Goal: Task Accomplishment & Management: Complete application form

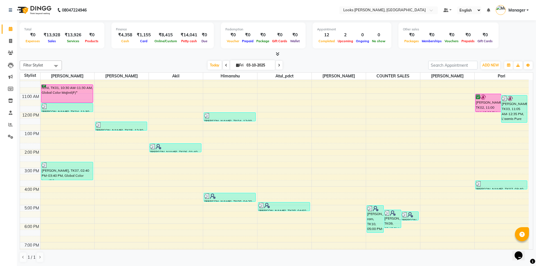
scroll to position [37, 0]
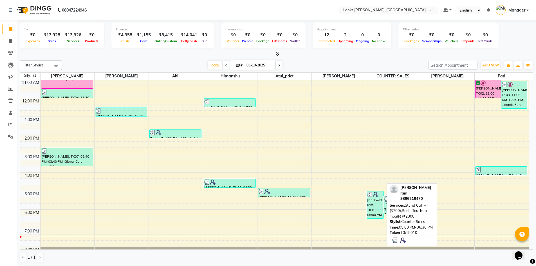
click at [377, 204] on div "[PERSON_NAME] ram, TK10, 05:00 PM-06:30 PM, Stylist Cut(M) (₹700),Roots Touchup…" at bounding box center [375, 204] width 17 height 27
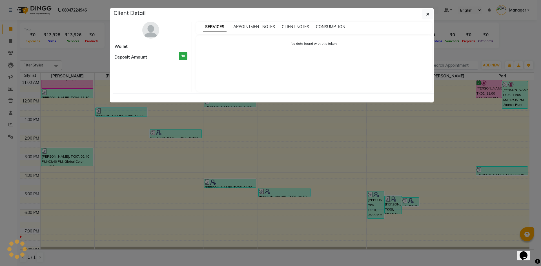
select select "3"
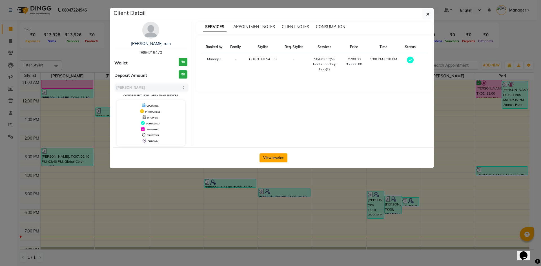
click at [279, 162] on button "View Invoice" at bounding box center [273, 157] width 28 height 9
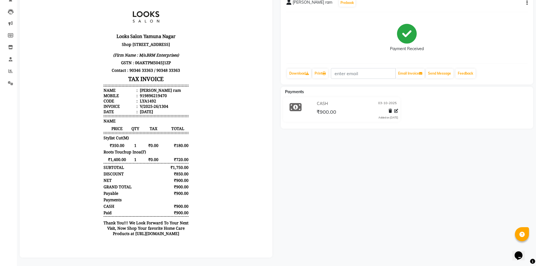
scroll to position [56, 0]
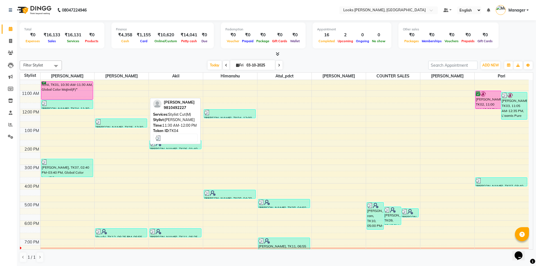
scroll to position [25, 0]
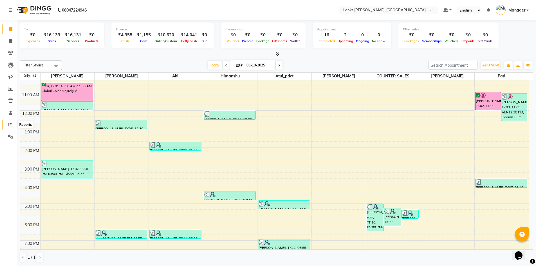
click at [9, 123] on icon at bounding box center [10, 124] width 4 height 4
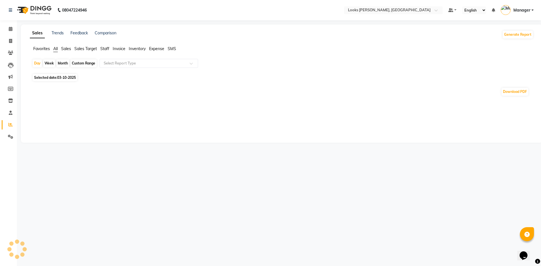
click at [55, 79] on span "Selected date: 03-10-2025" at bounding box center [55, 77] width 44 height 7
select select "10"
select select "2025"
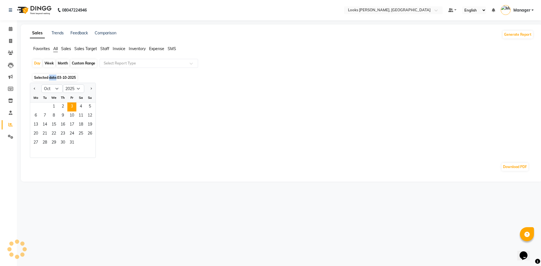
click at [55, 79] on span "Selected date: 03-10-2025" at bounding box center [55, 77] width 44 height 7
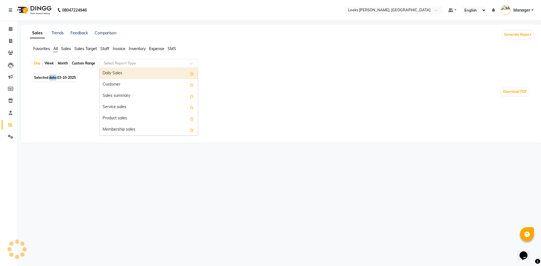
click at [192, 66] on span at bounding box center [192, 65] width 7 height 6
click at [148, 75] on div "Daily Sales" at bounding box center [149, 73] width 98 height 11
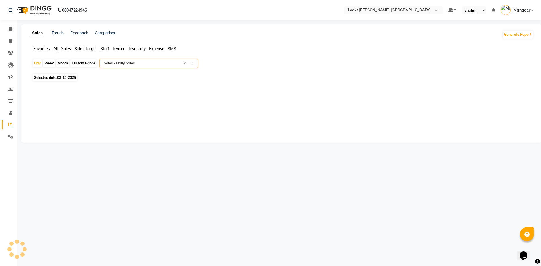
select select "full_report"
select select "csv"
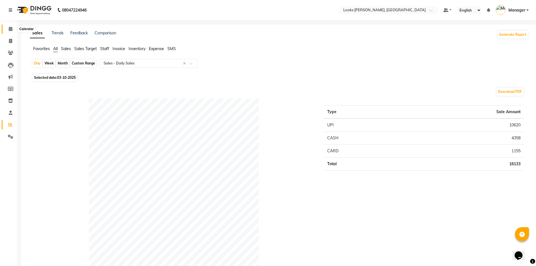
click at [12, 28] on icon at bounding box center [11, 29] width 4 height 4
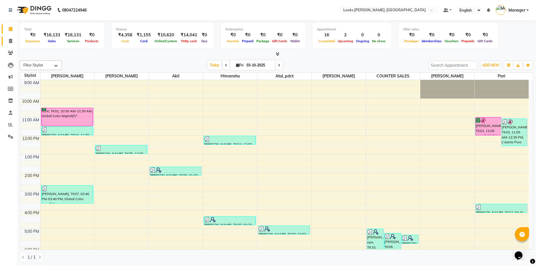
click at [5, 43] on link "Invoice" at bounding box center [9, 41] width 14 height 9
select select "6017"
select select "service"
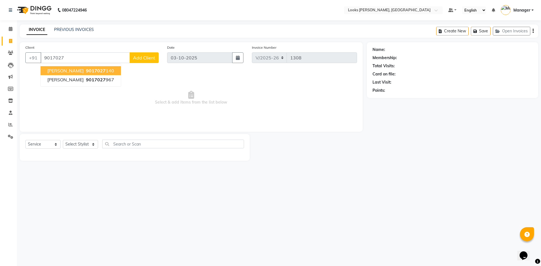
click at [91, 72] on ngb-highlight "9017027 140" at bounding box center [99, 71] width 29 height 6
type input "9017027140"
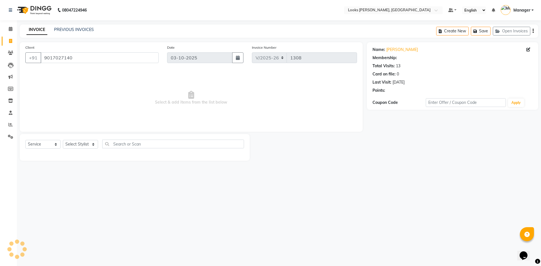
select select "1: Object"
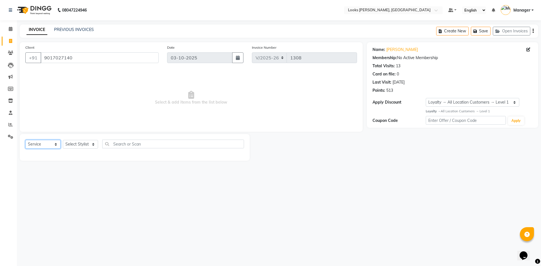
click at [54, 145] on select "Select Service Product Membership Package Voucher Prepaid Gift Card" at bounding box center [42, 144] width 35 height 9
click at [89, 146] on select "Select Stylist [PERSON_NAME] [PERSON_NAME] Atul_pdct BRM_MASTER COUNTER SALES […" at bounding box center [80, 144] width 35 height 9
select select "89272"
click at [63, 140] on select "Select Stylist [PERSON_NAME] [PERSON_NAME] Atul_pdct BRM_MASTER COUNTER SALES […" at bounding box center [80, 144] width 35 height 9
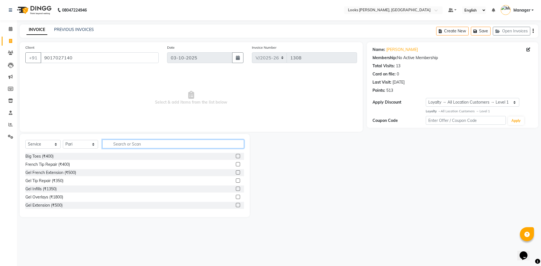
click at [133, 144] on input "text" at bounding box center [173, 144] width 142 height 9
type input "thre"
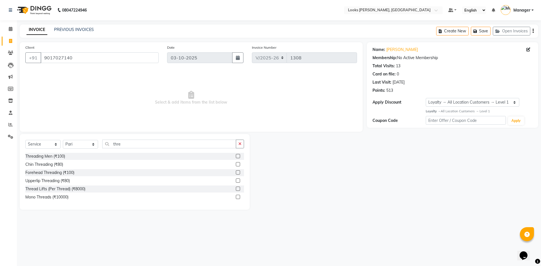
click at [239, 165] on label at bounding box center [238, 164] width 4 height 4
click at [239, 165] on input "checkbox" at bounding box center [238, 165] width 4 height 4
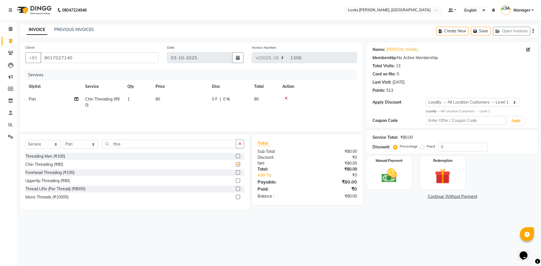
checkbox input "false"
click at [179, 148] on div "Select Service Product Membership Package Voucher Prepaid Gift Card Select Styl…" at bounding box center [134, 146] width 218 height 13
click at [166, 99] on td "80" at bounding box center [180, 102] width 56 height 19
select select "89272"
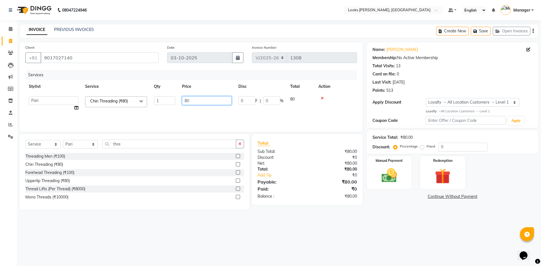
drag, startPoint x: 204, startPoint y: 104, endPoint x: 175, endPoint y: 102, distance: 29.3
click at [175, 102] on tr "[PERSON_NAME] [PERSON_NAME] Atul_pdct BRM_MASTER COUNTER SALES [PERSON_NAME] AL…" at bounding box center [190, 103] width 331 height 21
type input "30"
click at [173, 114] on div "Services Stylist Service Qty Price Disc Total Action [PERSON_NAME] Threading (₹…" at bounding box center [190, 98] width 331 height 56
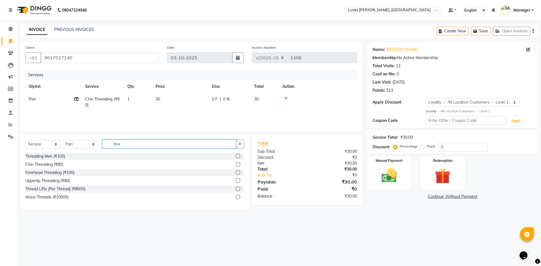
click at [128, 142] on input "thre" at bounding box center [169, 144] width 134 height 9
click at [238, 164] on label at bounding box center [238, 164] width 4 height 4
click at [238, 164] on input "checkbox" at bounding box center [238, 165] width 4 height 4
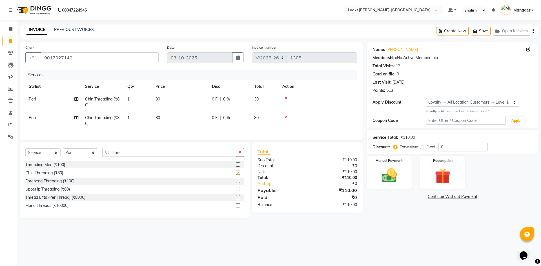
checkbox input "false"
drag, startPoint x: 169, startPoint y: 116, endPoint x: 166, endPoint y: 117, distance: 2.9
click at [166, 117] on td "80" at bounding box center [180, 120] width 56 height 19
select select "89272"
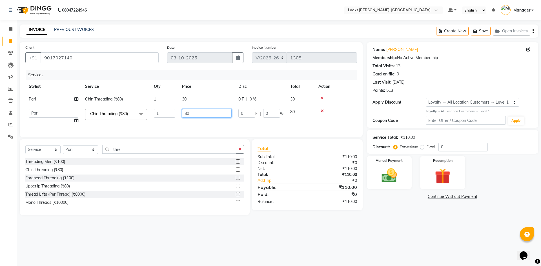
drag, startPoint x: 193, startPoint y: 111, endPoint x: 175, endPoint y: 111, distance: 17.7
click at [175, 111] on tr "[PERSON_NAME] [PERSON_NAME] Atul_pdct BRM_MASTER COUNTER SALES [PERSON_NAME] AL…" at bounding box center [190, 116] width 331 height 21
type input "30"
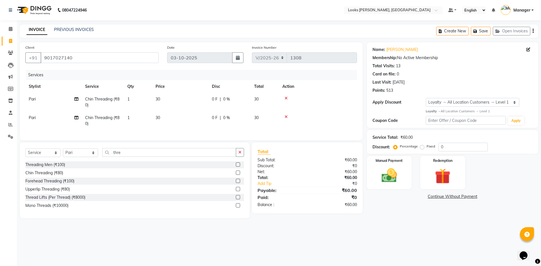
drag, startPoint x: 44, startPoint y: 116, endPoint x: 48, endPoint y: 112, distance: 6.2
click at [49, 112] on td "Pari" at bounding box center [53, 120] width 56 height 19
select select "89272"
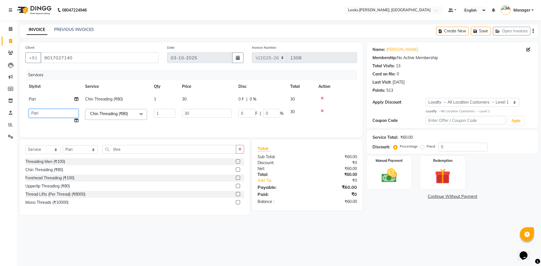
click at [49, 116] on select "[PERSON_NAME] [PERSON_NAME] Atul_pdct BRM_MASTER COUNTER SALES [PERSON_NAME] AL…" at bounding box center [54, 113] width 50 height 9
select select "44300"
click at [389, 177] on img at bounding box center [389, 175] width 26 height 19
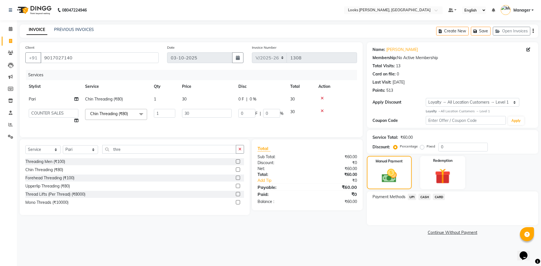
click at [423, 195] on span "CASH" at bounding box center [424, 197] width 12 height 6
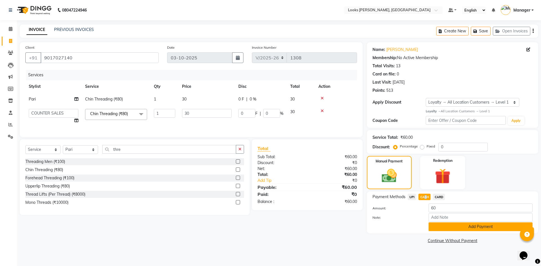
click at [458, 229] on button "Add Payment" at bounding box center [480, 226] width 104 height 9
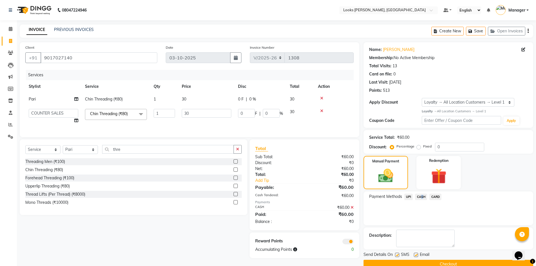
scroll to position [11, 0]
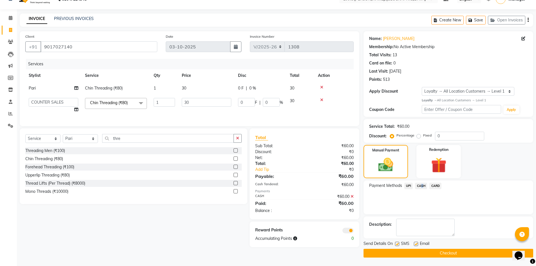
click at [470, 254] on button "Checkout" at bounding box center [449, 253] width 170 height 9
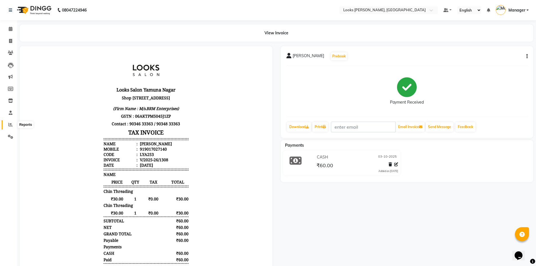
click at [12, 128] on span at bounding box center [11, 125] width 10 height 6
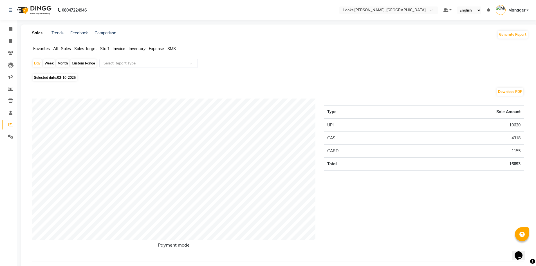
click at [106, 49] on span "Staff" at bounding box center [104, 48] width 9 height 5
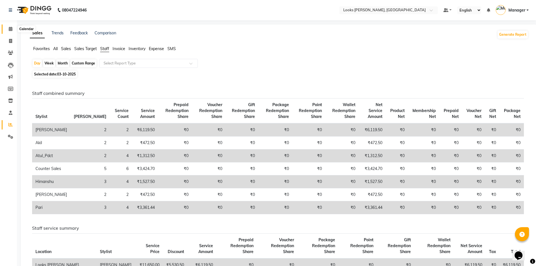
click at [10, 28] on icon at bounding box center [11, 29] width 4 height 4
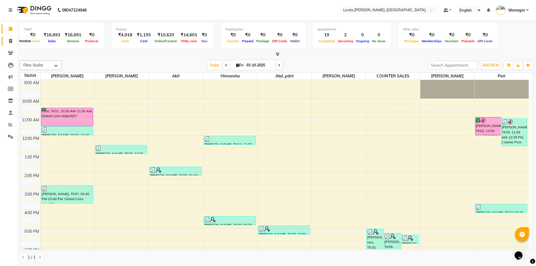
click at [9, 43] on icon at bounding box center [10, 41] width 3 height 4
select select "service"
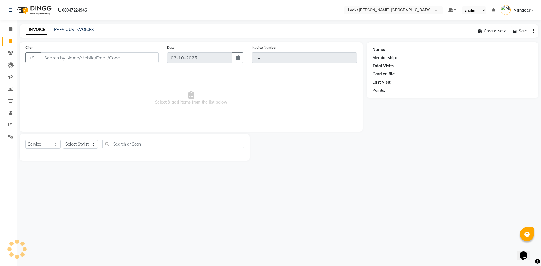
type input "1309"
select select "6017"
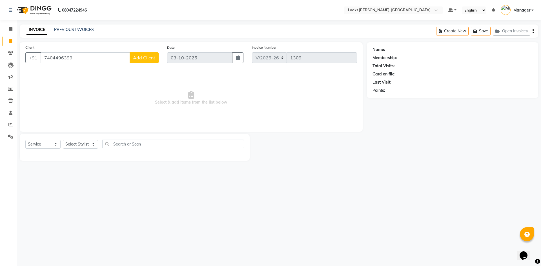
drag, startPoint x: 79, startPoint y: 59, endPoint x: 10, endPoint y: 59, distance: 69.3
click at [10, 59] on app-home "08047224946 Select Location × Looks [GEOGRAPHIC_DATA], [GEOGRAPHIC_DATA] Defaul…" at bounding box center [270, 84] width 541 height 169
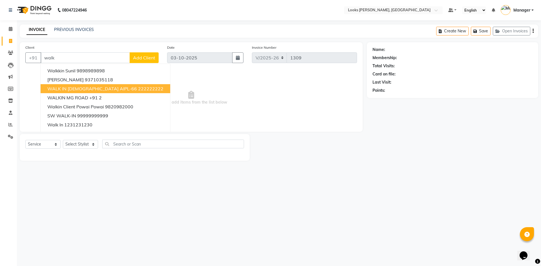
type input "walk"
drag, startPoint x: 454, startPoint y: 181, endPoint x: 425, endPoint y: 173, distance: 29.9
click at [455, 181] on div "08047224946 Select Location × Looks [GEOGRAPHIC_DATA], [GEOGRAPHIC_DATA] Defaul…" at bounding box center [270, 133] width 541 height 266
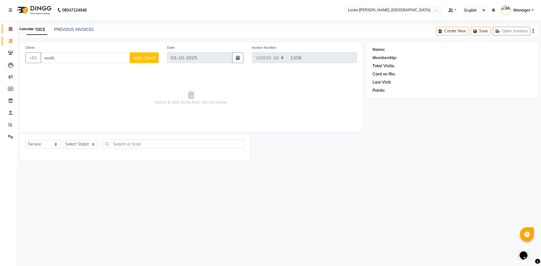
click at [12, 29] on icon at bounding box center [11, 29] width 4 height 4
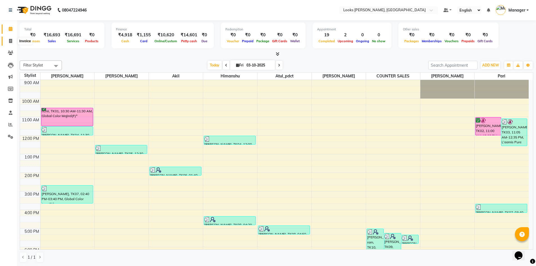
click at [10, 42] on icon at bounding box center [10, 41] width 3 height 4
select select "6017"
select select "service"
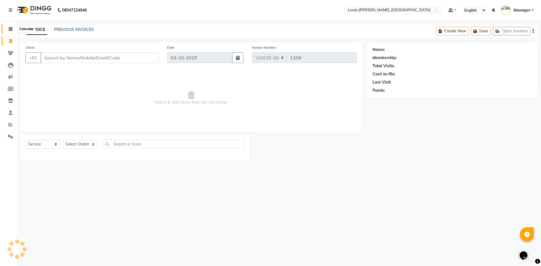
click at [10, 28] on icon at bounding box center [11, 29] width 4 height 4
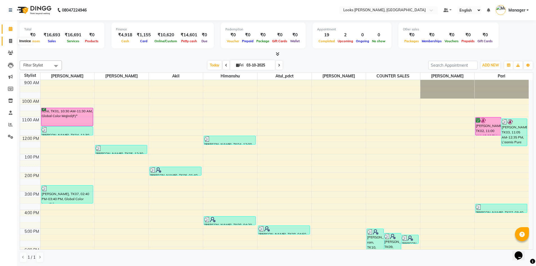
click at [10, 38] on span at bounding box center [11, 41] width 10 height 6
select select "service"
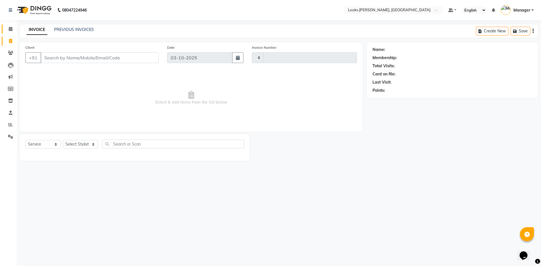
type input "1309"
select select "6017"
click at [10, 28] on icon at bounding box center [11, 29] width 4 height 4
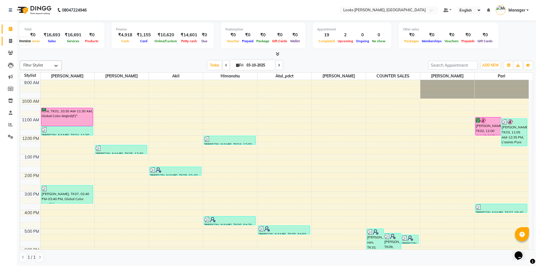
click at [11, 41] on icon at bounding box center [10, 41] width 3 height 4
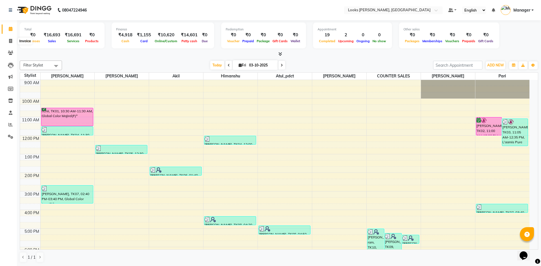
select select "6017"
select select "service"
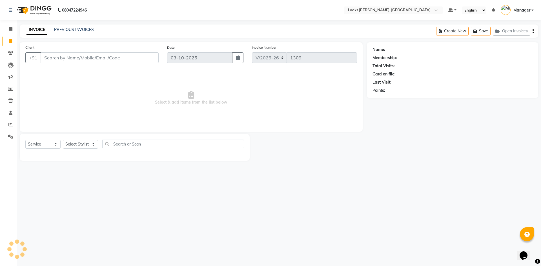
click at [54, 60] on input "Client" at bounding box center [100, 57] width 118 height 11
click at [61, 55] on input "Client" at bounding box center [100, 57] width 118 height 11
type input "9354707070"
click at [146, 53] on button "Add Client" at bounding box center [144, 57] width 29 height 11
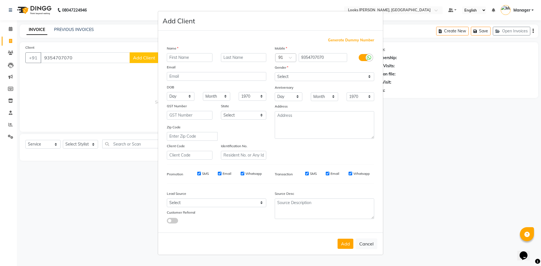
click at [184, 56] on input "text" at bounding box center [190, 57] width 46 height 9
type input "[PERSON_NAME]"
click at [239, 57] on input "text" at bounding box center [244, 57] width 46 height 9
type input "arora"
click at [340, 245] on button "Add" at bounding box center [345, 244] width 16 height 10
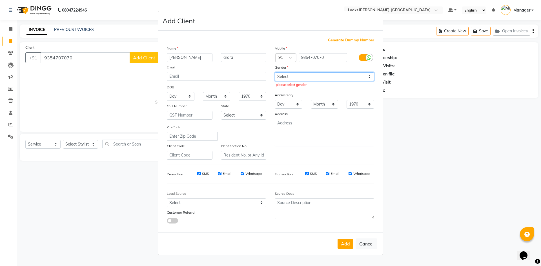
click at [349, 79] on select "Select [DEMOGRAPHIC_DATA] [DEMOGRAPHIC_DATA] Other Prefer Not To Say" at bounding box center [324, 76] width 99 height 9
select select "[DEMOGRAPHIC_DATA]"
click at [275, 72] on select "Select [DEMOGRAPHIC_DATA] [DEMOGRAPHIC_DATA] Other Prefer Not To Say" at bounding box center [324, 76] width 99 height 9
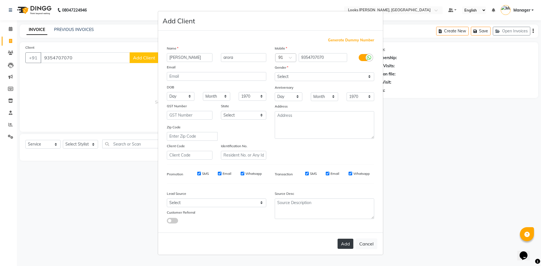
click at [342, 242] on button "Add" at bounding box center [345, 244] width 16 height 10
select select
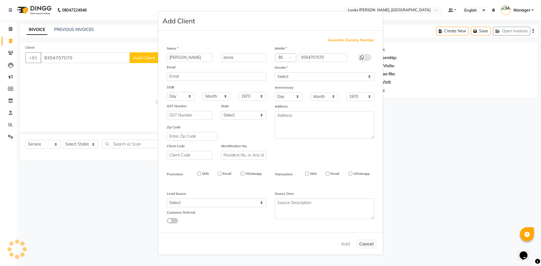
select select
checkbox input "false"
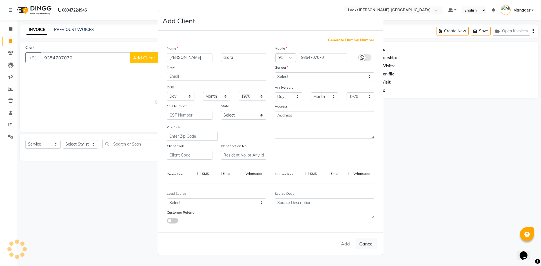
checkbox input "false"
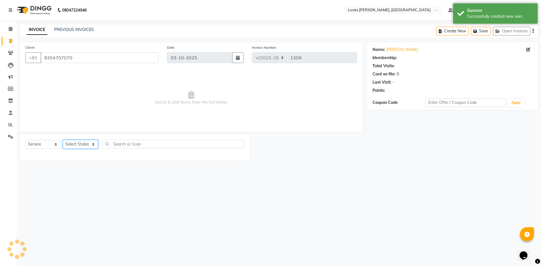
click at [82, 145] on select "Select Stylist [PERSON_NAME] [PERSON_NAME] Atul_pdct BRM_MASTER COUNTER SALES […" at bounding box center [80, 144] width 35 height 9
select select "1: Object"
select select "61097"
click at [63, 140] on select "Select Stylist [PERSON_NAME] [PERSON_NAME] Atul_pdct BRM_MASTER COUNTER SALES […" at bounding box center [80, 144] width 35 height 9
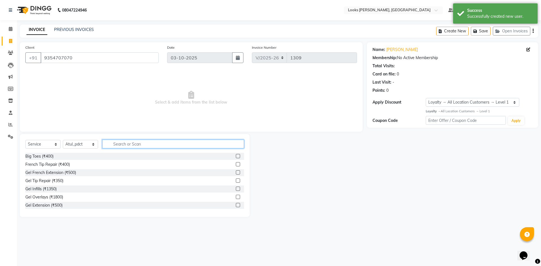
click at [125, 143] on input "text" at bounding box center [173, 144] width 142 height 9
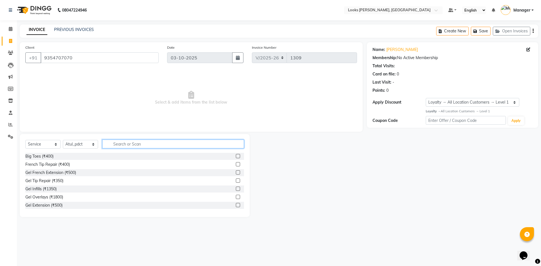
click at [121, 143] on input "text" at bounding box center [173, 144] width 142 height 9
click at [129, 146] on input "text" at bounding box center [173, 144] width 142 height 9
click at [130, 144] on input "text" at bounding box center [173, 144] width 142 height 9
click at [93, 144] on select "Select Stylist [PERSON_NAME] [PERSON_NAME] Atul_pdct BRM_MASTER COUNTER SALES […" at bounding box center [80, 144] width 35 height 9
click at [124, 145] on input "text" at bounding box center [173, 144] width 142 height 9
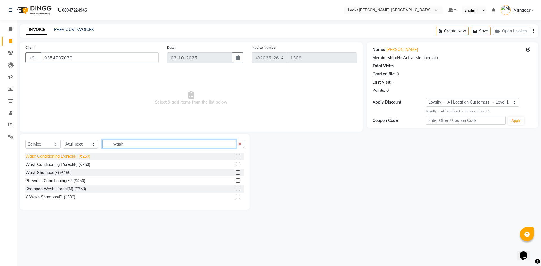
type input "wash"
click at [63, 157] on div "Wash Conditioning L'oreal(F) (₹250)" at bounding box center [57, 156] width 65 height 6
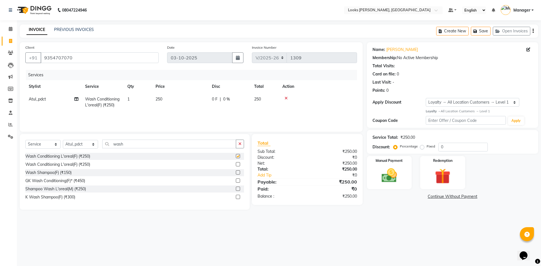
checkbox input "false"
click at [172, 98] on td "250" at bounding box center [180, 102] width 56 height 19
select select "61097"
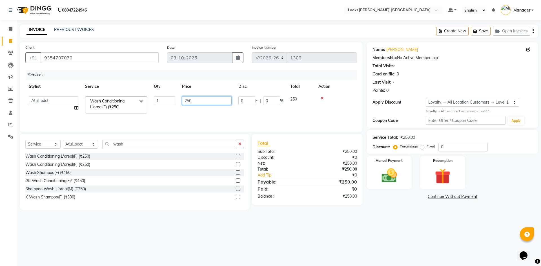
click at [199, 97] on input "250" at bounding box center [207, 100] width 50 height 9
type input "2"
type input "500"
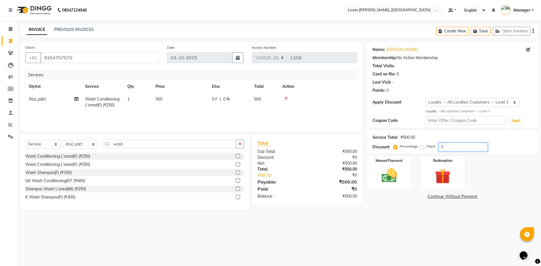
click at [470, 146] on input "0" at bounding box center [462, 147] width 49 height 9
type input "1"
type input "50"
click at [329, 117] on div "Services Stylist Service Qty Price Disc Total Action Atul_pdct Wash Conditionin…" at bounding box center [190, 98] width 331 height 56
click at [391, 175] on img at bounding box center [389, 175] width 26 height 19
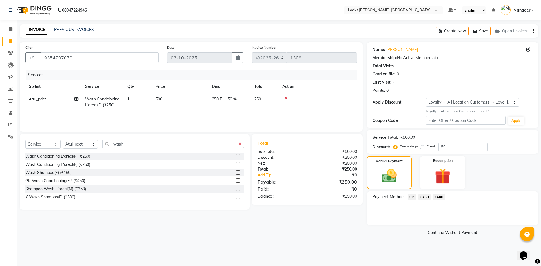
click at [414, 197] on span "UPI" at bounding box center [411, 197] width 9 height 6
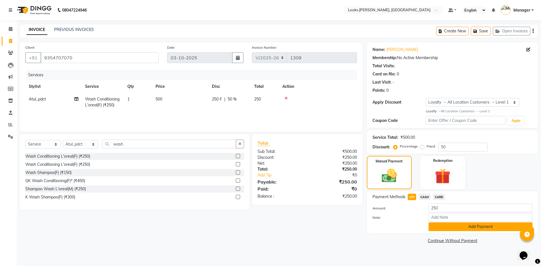
click at [452, 227] on button "Add Payment" at bounding box center [480, 226] width 104 height 9
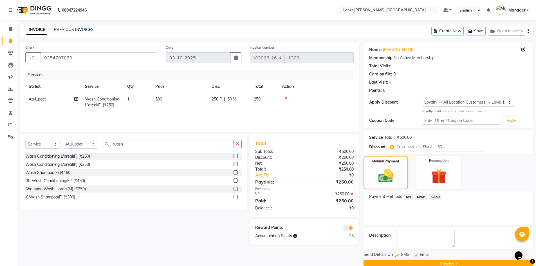
scroll to position [11, 0]
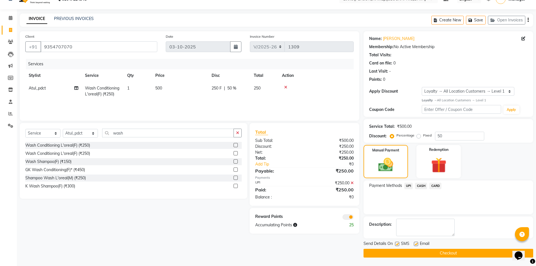
click at [349, 219] on span at bounding box center [348, 217] width 11 height 6
click at [354, 218] on input "checkbox" at bounding box center [354, 218] width 0 height 0
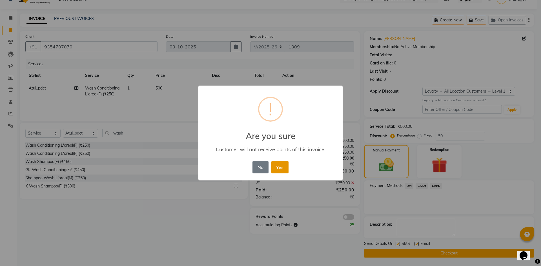
drag, startPoint x: 268, startPoint y: 167, endPoint x: 274, endPoint y: 170, distance: 7.0
click at [273, 170] on div "No No Yes" at bounding box center [270, 167] width 39 height 15
click at [282, 170] on button "Yes" at bounding box center [279, 167] width 17 height 12
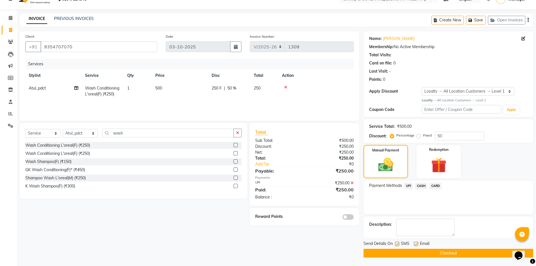
click at [399, 252] on button "Checkout" at bounding box center [449, 253] width 170 height 9
